Goal: Information Seeking & Learning: Learn about a topic

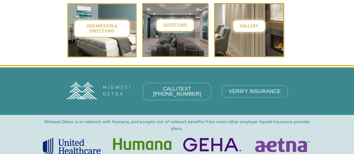
scroll to position [2239, 0]
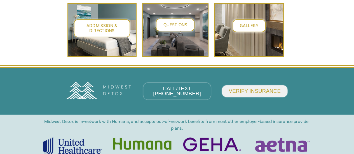
click at [270, 88] on span "VERIFY INSURANCE" at bounding box center [255, 91] width 52 height 6
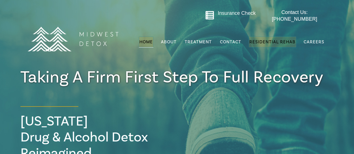
click at [279, 39] on span "Residential Rehab" at bounding box center [272, 42] width 46 height 6
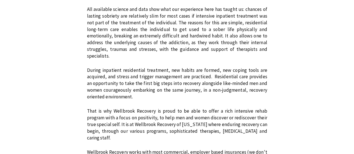
scroll to position [420, 0]
